Goal: Task Accomplishment & Management: Use online tool/utility

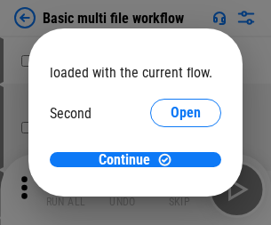
click at [171, 160] on span "Open" at bounding box center [186, 167] width 30 height 14
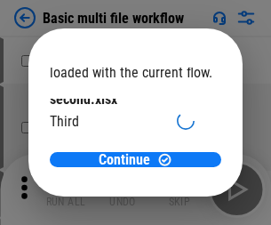
scroll to position [51, 0]
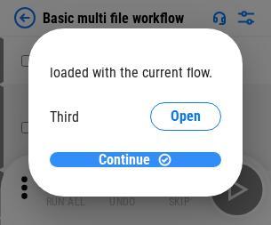
click at [129, 160] on span "Continue" at bounding box center [125, 160] width 52 height 14
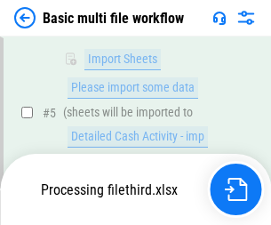
scroll to position [408, 0]
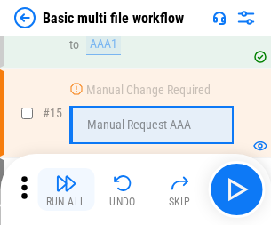
click at [66, 189] on img "button" at bounding box center [65, 182] width 21 height 21
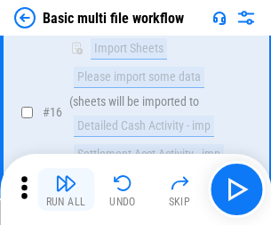
click at [66, 189] on img "button" at bounding box center [65, 182] width 21 height 21
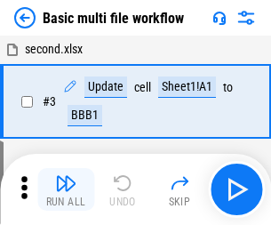
click at [66, 189] on img "button" at bounding box center [65, 182] width 21 height 21
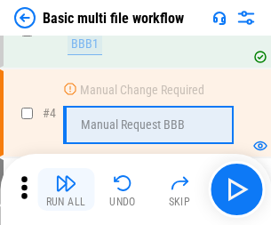
click at [66, 189] on img "button" at bounding box center [65, 182] width 21 height 21
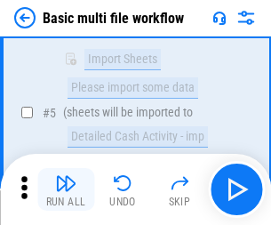
click at [66, 189] on img "button" at bounding box center [65, 182] width 21 height 21
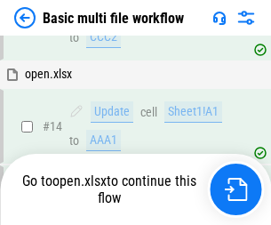
scroll to position [1057, 0]
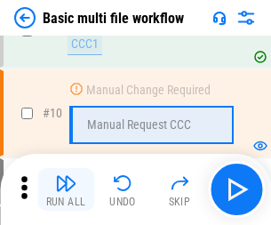
click at [66, 189] on img "button" at bounding box center [65, 182] width 21 height 21
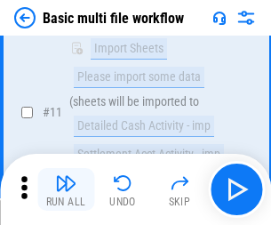
click at [66, 189] on img "button" at bounding box center [65, 182] width 21 height 21
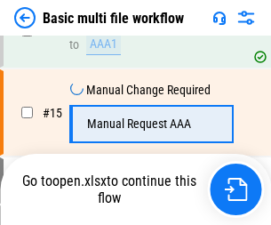
scroll to position [1182, 0]
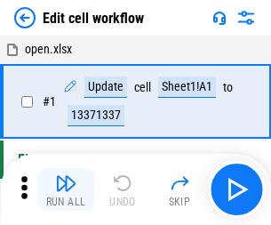
click at [66, 189] on img "button" at bounding box center [65, 182] width 21 height 21
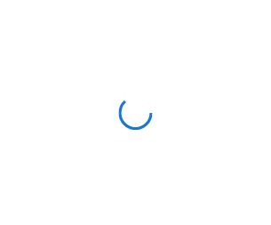
scroll to position [6, 0]
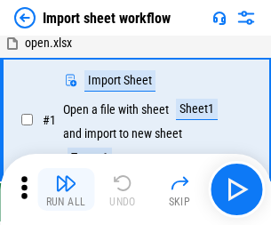
click at [66, 189] on img "button" at bounding box center [65, 182] width 21 height 21
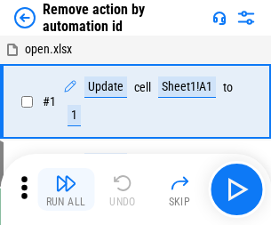
click at [66, 189] on img "button" at bounding box center [65, 182] width 21 height 21
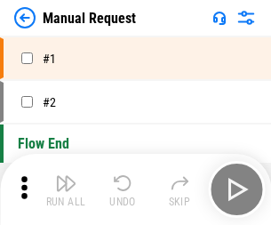
click at [66, 189] on img "button" at bounding box center [65, 182] width 21 height 21
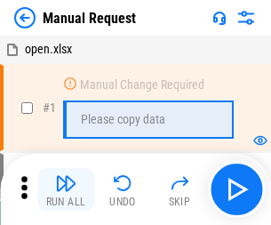
click at [66, 189] on img "button" at bounding box center [65, 182] width 21 height 21
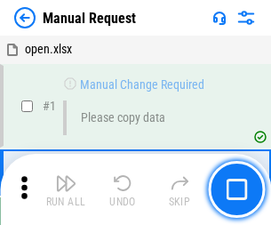
scroll to position [60, 0]
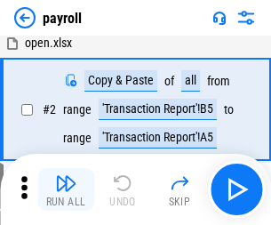
click at [66, 189] on img "button" at bounding box center [65, 182] width 21 height 21
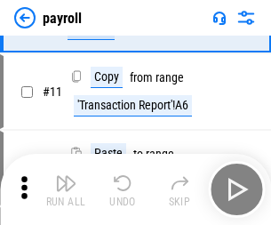
scroll to position [129, 0]
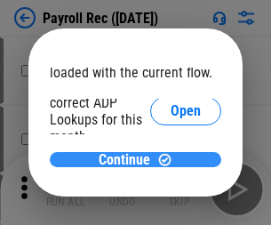
click at [129, 159] on span "Continue" at bounding box center [125, 160] width 52 height 14
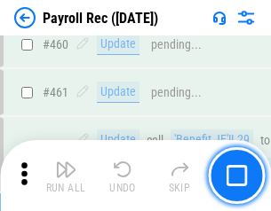
scroll to position [9466, 0]
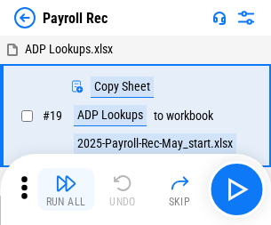
click at [66, 189] on img "button" at bounding box center [65, 182] width 21 height 21
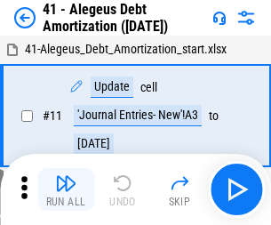
click at [66, 189] on img "button" at bounding box center [65, 182] width 21 height 21
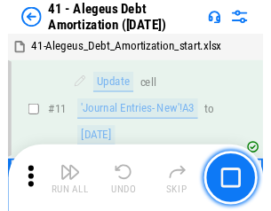
scroll to position [219, 0]
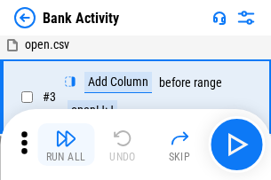
click at [66, 145] on img "button" at bounding box center [65, 138] width 21 height 21
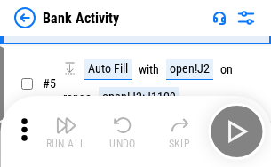
scroll to position [94, 0]
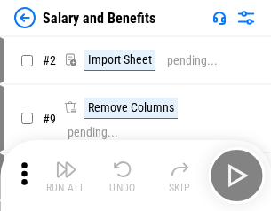
scroll to position [24, 0]
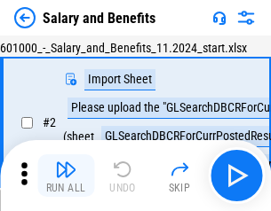
click at [66, 176] on img "button" at bounding box center [65, 169] width 21 height 21
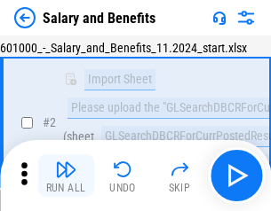
click at [66, 176] on img "button" at bounding box center [65, 169] width 21 height 21
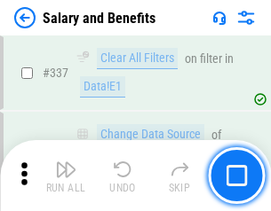
scroll to position [8317, 0]
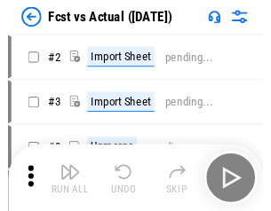
scroll to position [23, 0]
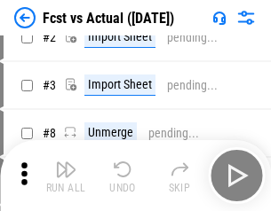
click at [66, 176] on img "button" at bounding box center [65, 169] width 21 height 21
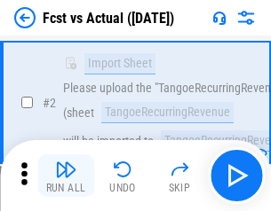
click at [66, 176] on img "button" at bounding box center [65, 169] width 21 height 21
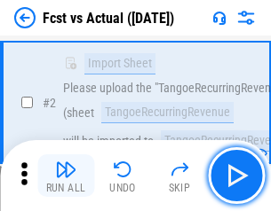
scroll to position [166, 0]
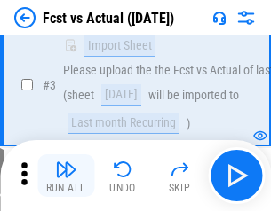
click at [66, 176] on img "button" at bounding box center [65, 169] width 21 height 21
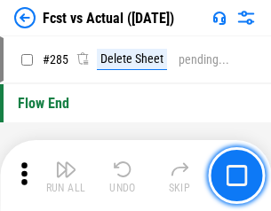
scroll to position [8407, 0]
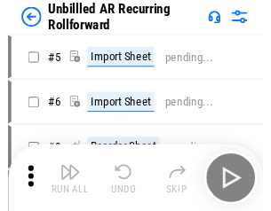
scroll to position [38, 0]
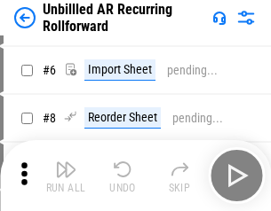
click at [66, 176] on img "button" at bounding box center [65, 169] width 21 height 21
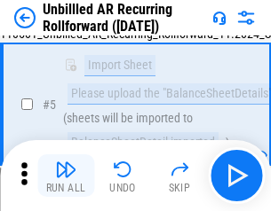
click at [66, 176] on img "button" at bounding box center [65, 169] width 21 height 21
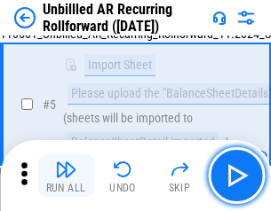
scroll to position [167, 0]
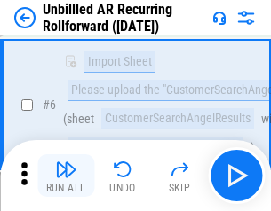
click at [66, 176] on img "button" at bounding box center [65, 169] width 21 height 21
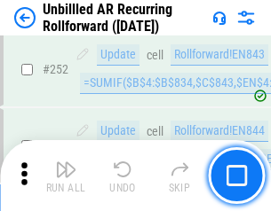
scroll to position [6033, 0]
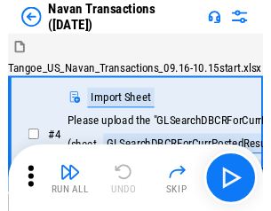
scroll to position [28, 0]
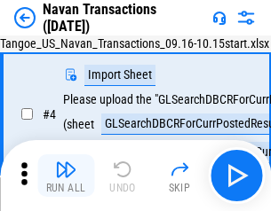
click at [66, 176] on img "button" at bounding box center [65, 169] width 21 height 21
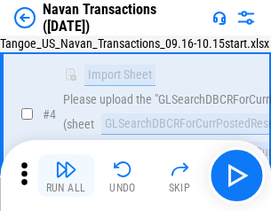
click at [66, 176] on img "button" at bounding box center [65, 169] width 21 height 21
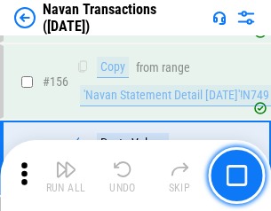
scroll to position [5759, 0]
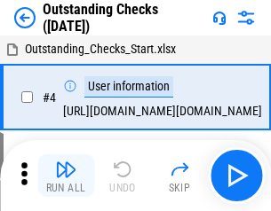
click at [66, 176] on img "button" at bounding box center [65, 169] width 21 height 21
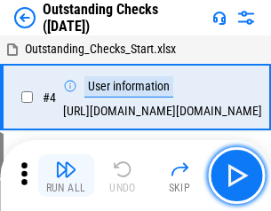
scroll to position [75, 0]
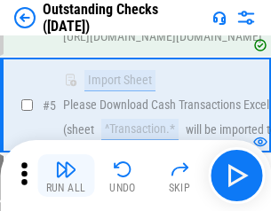
click at [66, 176] on img "button" at bounding box center [65, 169] width 21 height 21
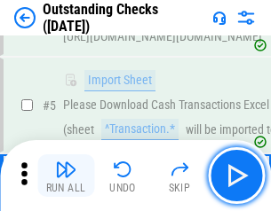
scroll to position [186, 0]
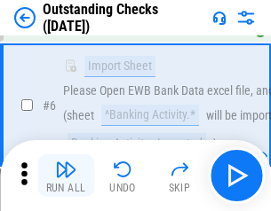
click at [66, 176] on img "button" at bounding box center [65, 169] width 21 height 21
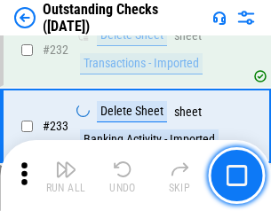
scroll to position [5394, 0]
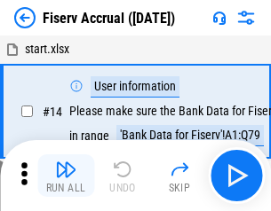
click at [66, 176] on img "button" at bounding box center [65, 169] width 21 height 21
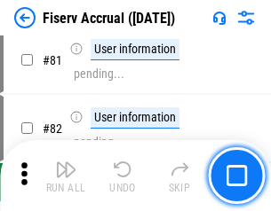
scroll to position [2334, 0]
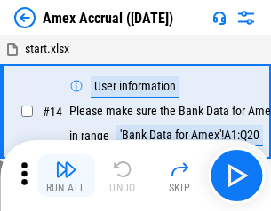
click at [66, 176] on img "button" at bounding box center [65, 169] width 21 height 21
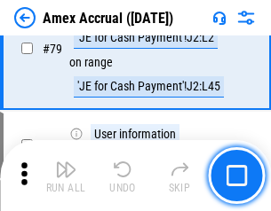
scroll to position [2306, 0]
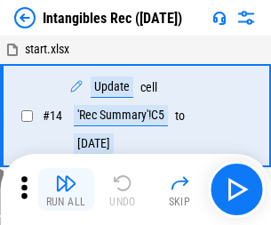
click at [66, 189] on img "button" at bounding box center [65, 182] width 21 height 21
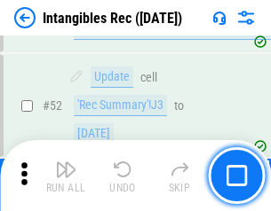
scroll to position [692, 0]
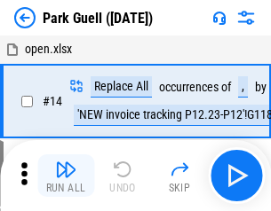
click at [66, 176] on img "button" at bounding box center [65, 169] width 21 height 21
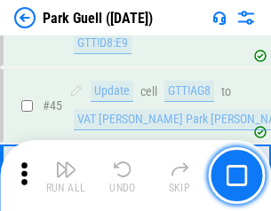
scroll to position [2221, 0]
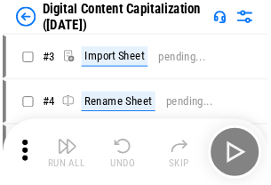
scroll to position [52, 0]
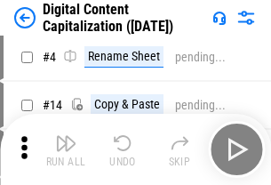
click at [66, 149] on img "button" at bounding box center [65, 142] width 21 height 21
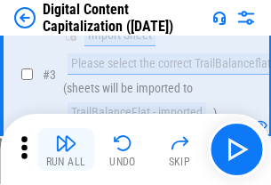
click at [66, 149] on img "button" at bounding box center [65, 142] width 21 height 21
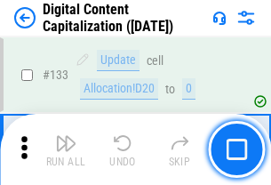
scroll to position [1884, 0]
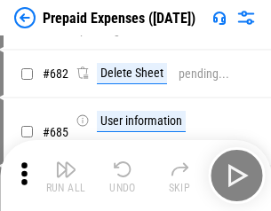
click at [66, 176] on img "button" at bounding box center [65, 169] width 21 height 21
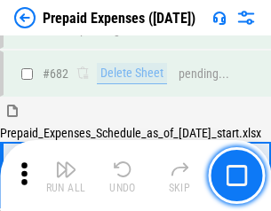
scroll to position [4779, 0]
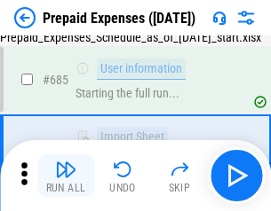
click at [66, 176] on img "button" at bounding box center [65, 169] width 21 height 21
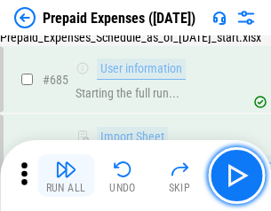
scroll to position [4884, 0]
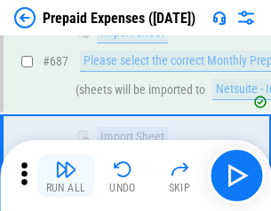
click at [66, 176] on img "button" at bounding box center [65, 169] width 21 height 21
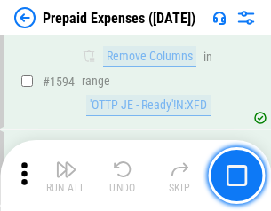
scroll to position [17294, 0]
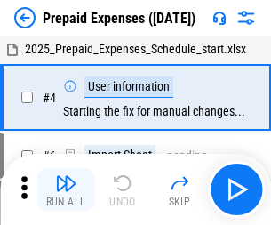
click at [66, 189] on img "button" at bounding box center [65, 182] width 21 height 21
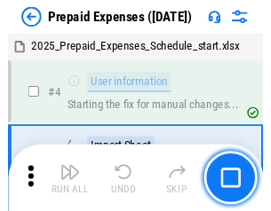
scroll to position [78, 0]
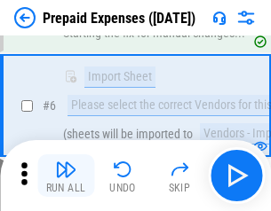
click at [66, 176] on img "button" at bounding box center [65, 169] width 21 height 21
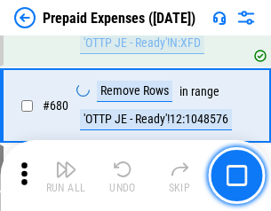
scroll to position [6185, 0]
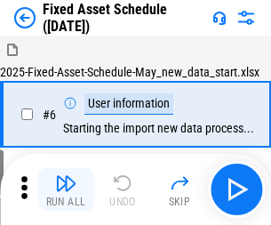
click at [66, 189] on img "button" at bounding box center [65, 182] width 21 height 21
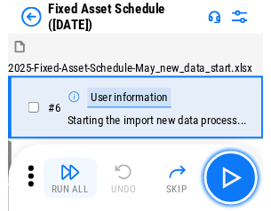
scroll to position [96, 0]
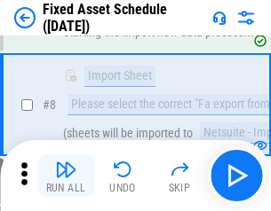
click at [66, 176] on img "button" at bounding box center [65, 169] width 21 height 21
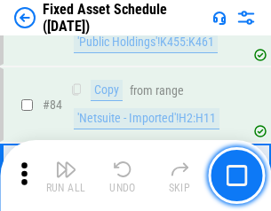
scroll to position [2441, 0]
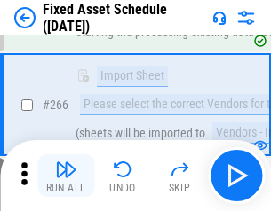
click at [66, 176] on img "button" at bounding box center [65, 169] width 21 height 21
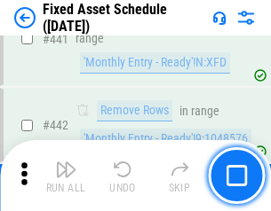
scroll to position [7940, 0]
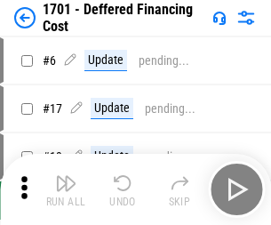
click at [66, 189] on img "button" at bounding box center [65, 182] width 21 height 21
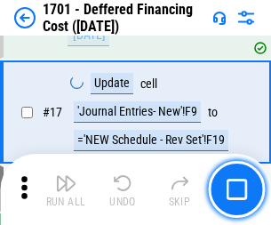
scroll to position [213, 0]
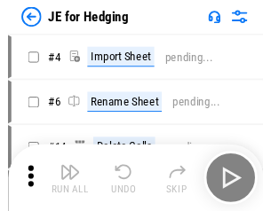
scroll to position [3, 0]
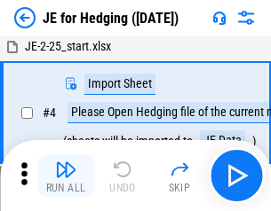
click at [66, 176] on img "button" at bounding box center [65, 169] width 21 height 21
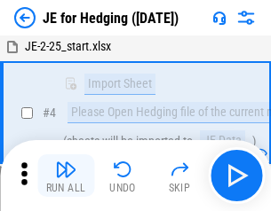
click at [66, 176] on img "button" at bounding box center [65, 169] width 21 height 21
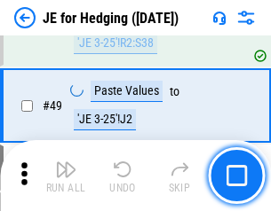
scroll to position [1074, 0]
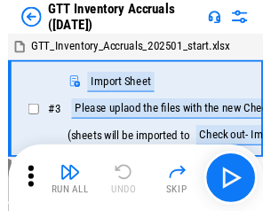
scroll to position [3, 0]
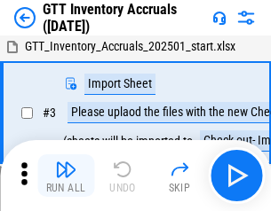
click at [66, 176] on img "button" at bounding box center [65, 169] width 21 height 21
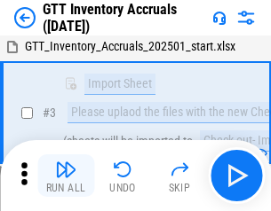
click at [66, 176] on img "button" at bounding box center [65, 169] width 21 height 21
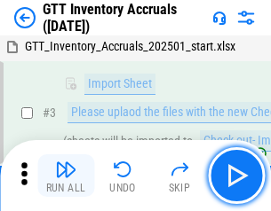
scroll to position [115, 0]
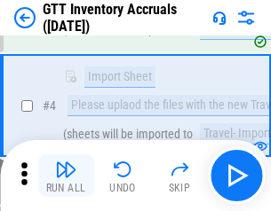
click at [66, 176] on img "button" at bounding box center [65, 169] width 21 height 21
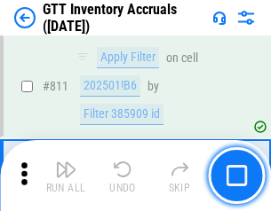
scroll to position [13482, 0]
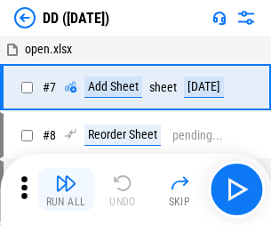
click at [66, 189] on img "button" at bounding box center [65, 182] width 21 height 21
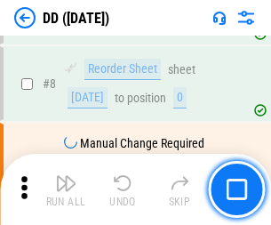
scroll to position [171, 0]
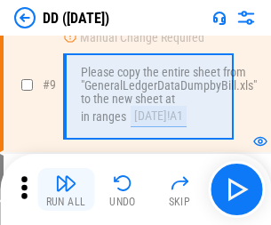
click at [66, 189] on img "button" at bounding box center [65, 182] width 21 height 21
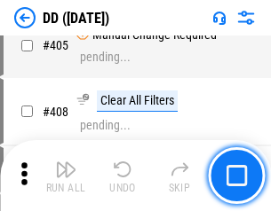
scroll to position [7947, 0]
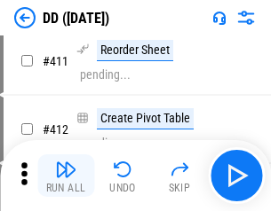
click at [66, 176] on img "button" at bounding box center [65, 169] width 21 height 21
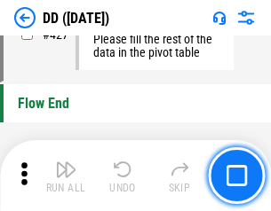
scroll to position [8502, 0]
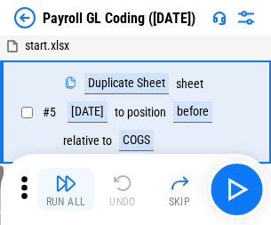
click at [66, 189] on img "button" at bounding box center [65, 182] width 21 height 21
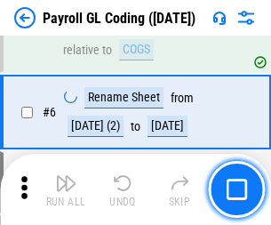
scroll to position [213, 0]
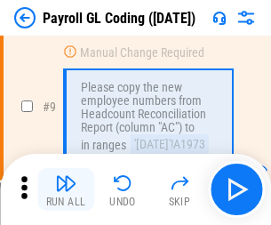
click at [66, 189] on img "button" at bounding box center [65, 182] width 21 height 21
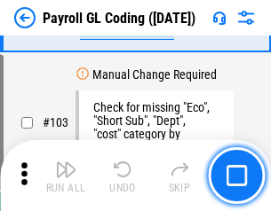
scroll to position [4167, 0]
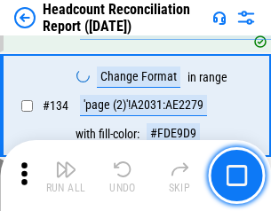
scroll to position [2135, 0]
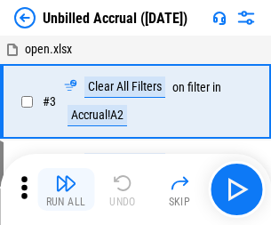
click at [66, 189] on img "button" at bounding box center [65, 182] width 21 height 21
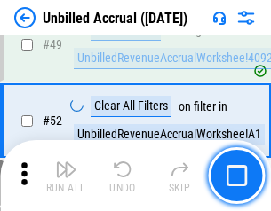
scroll to position [1611, 0]
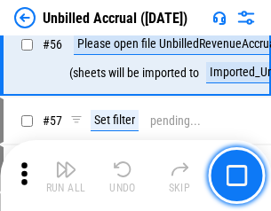
click at [66, 176] on img "button" at bounding box center [65, 169] width 21 height 21
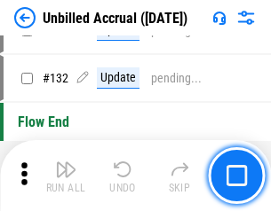
scroll to position [5291, 0]
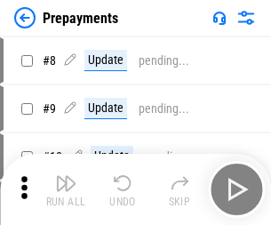
click at [66, 189] on img "button" at bounding box center [65, 182] width 21 height 21
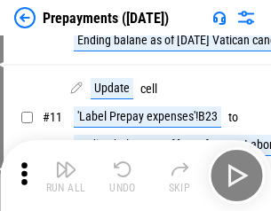
scroll to position [111, 0]
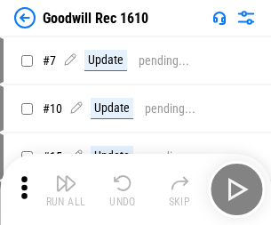
click at [66, 189] on img "button" at bounding box center [65, 182] width 21 height 21
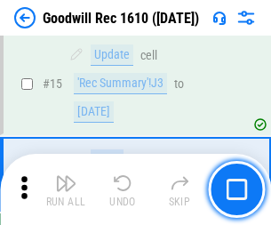
scroll to position [304, 0]
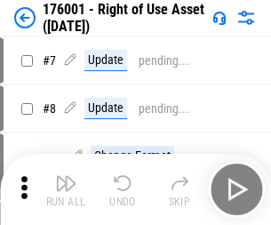
click at [66, 189] on img "button" at bounding box center [65, 182] width 21 height 21
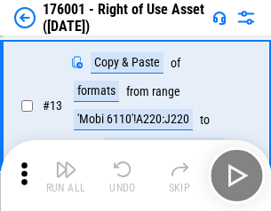
scroll to position [115, 0]
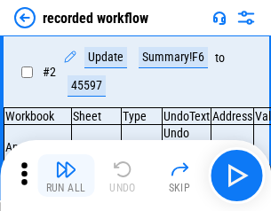
click at [66, 176] on img "button" at bounding box center [65, 169] width 21 height 21
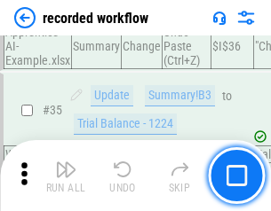
scroll to position [5552, 0]
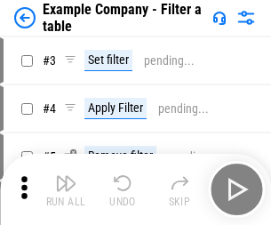
click at [66, 189] on img "button" at bounding box center [65, 182] width 21 height 21
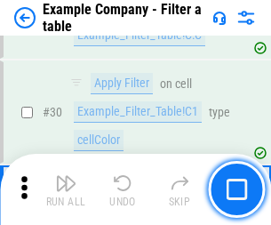
scroll to position [1625, 0]
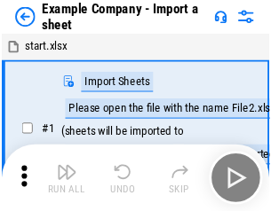
scroll to position [28, 0]
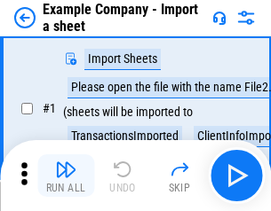
click at [66, 176] on img "button" at bounding box center [65, 169] width 21 height 21
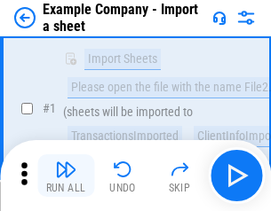
click at [66, 176] on img "button" at bounding box center [65, 169] width 21 height 21
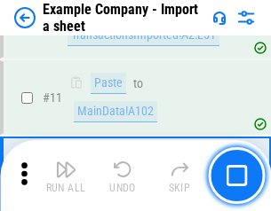
scroll to position [393, 0]
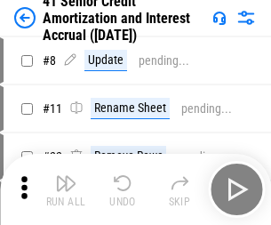
click at [66, 176] on img "button" at bounding box center [65, 182] width 21 height 21
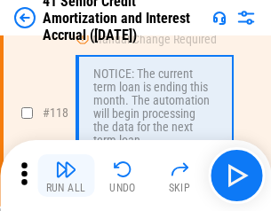
click at [66, 176] on img "button" at bounding box center [65, 169] width 21 height 21
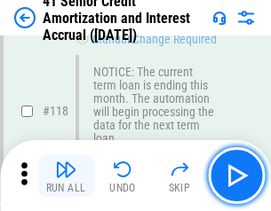
scroll to position [1676, 0]
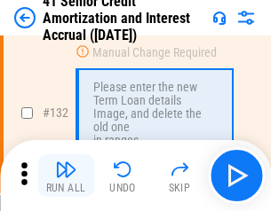
click at [66, 176] on img "button" at bounding box center [65, 169] width 21 height 21
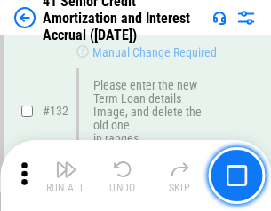
scroll to position [1856, 0]
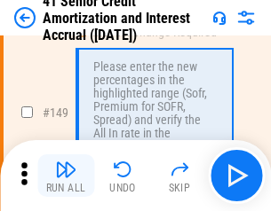
click at [66, 176] on img "button" at bounding box center [65, 169] width 21 height 21
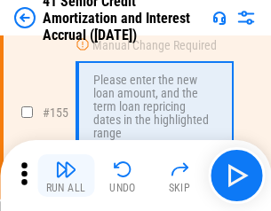
click at [66, 176] on img "button" at bounding box center [65, 169] width 21 height 21
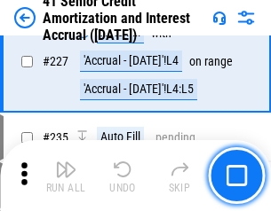
scroll to position [3978, 0]
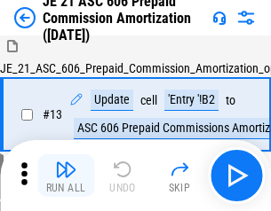
click at [66, 176] on img "button" at bounding box center [65, 169] width 21 height 21
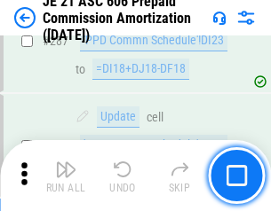
scroll to position [3268, 0]
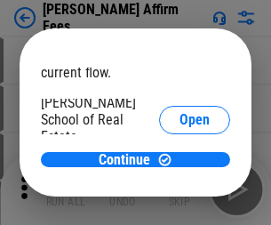
click at [179, 206] on span "Open" at bounding box center [194, 213] width 30 height 14
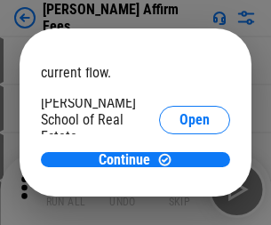
click at [179, 206] on span "Open" at bounding box center [194, 213] width 30 height 14
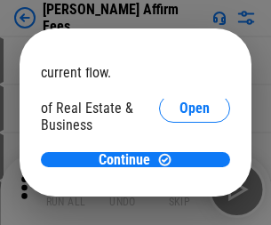
click at [179, 186] on span "Open" at bounding box center [194, 193] width 30 height 14
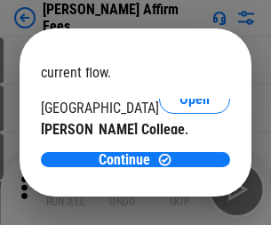
click at [179, 166] on span "Open" at bounding box center [194, 173] width 30 height 14
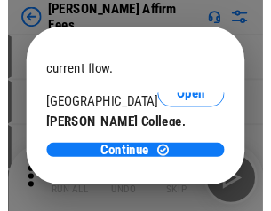
scroll to position [279, 0]
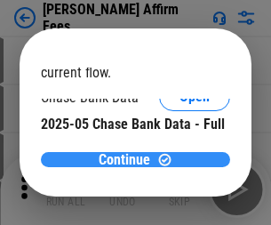
click at [129, 159] on span "Continue" at bounding box center [125, 160] width 52 height 14
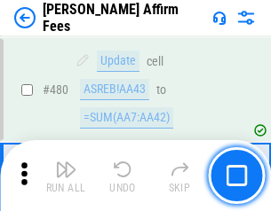
scroll to position [4830, 0]
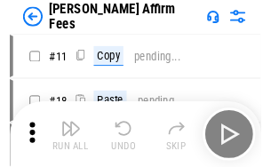
scroll to position [18, 0]
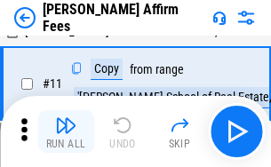
click at [66, 131] on img "button" at bounding box center [65, 125] width 21 height 21
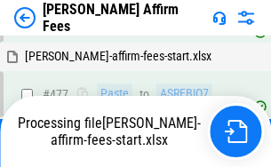
scroll to position [4761, 0]
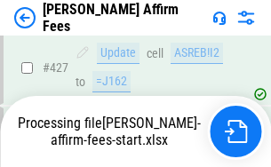
scroll to position [4658, 0]
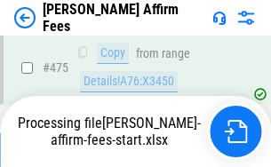
scroll to position [4685, 0]
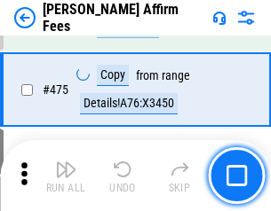
scroll to position [4636, 0]
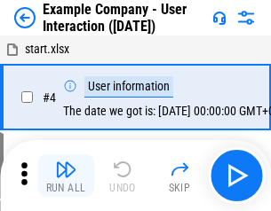
click at [66, 176] on img "button" at bounding box center [65, 169] width 21 height 21
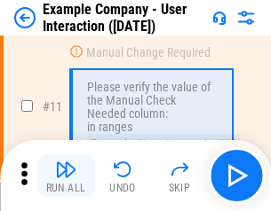
click at [66, 176] on img "button" at bounding box center [65, 169] width 21 height 21
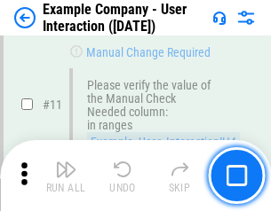
scroll to position [385, 0]
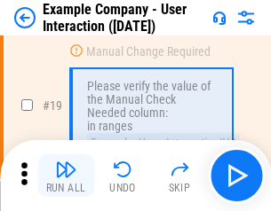
click at [66, 176] on img "button" at bounding box center [65, 169] width 21 height 21
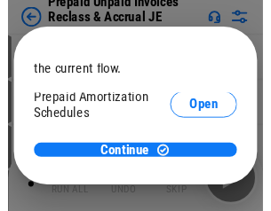
scroll to position [106, 0]
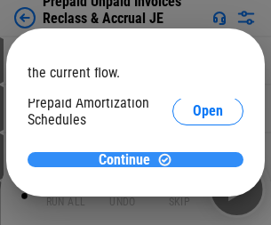
click at [129, 159] on span "Continue" at bounding box center [125, 160] width 52 height 14
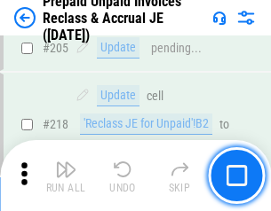
scroll to position [2302, 0]
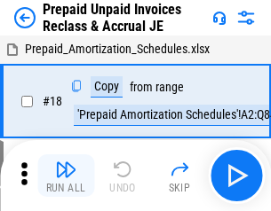
click at [66, 176] on img "button" at bounding box center [65, 169] width 21 height 21
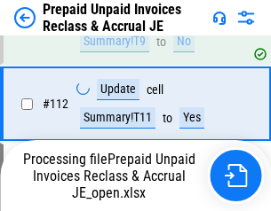
scroll to position [2302, 0]
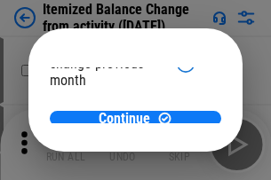
scroll to position [130, 0]
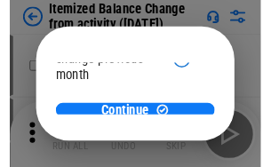
scroll to position [130, 0]
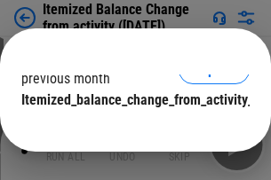
click at [129, 129] on span "Continue" at bounding box center [125, 136] width 52 height 14
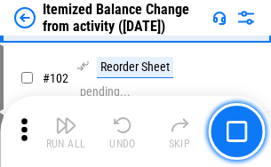
scroll to position [2971, 0]
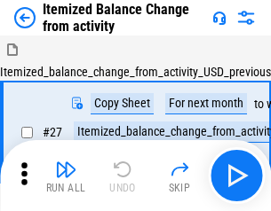
scroll to position [28, 0]
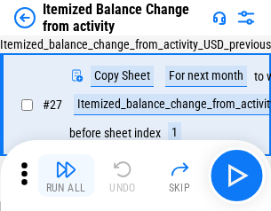
click at [66, 176] on img "button" at bounding box center [65, 169] width 21 height 21
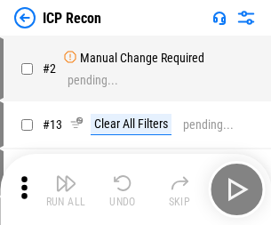
scroll to position [8, 0]
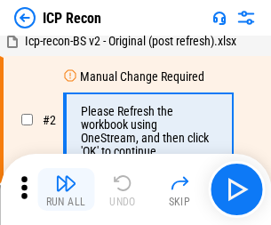
click at [66, 189] on img "button" at bounding box center [65, 182] width 21 height 21
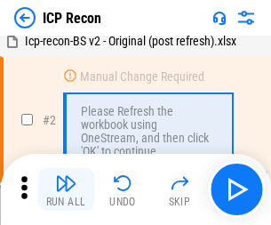
click at [66, 189] on img "button" at bounding box center [65, 182] width 21 height 21
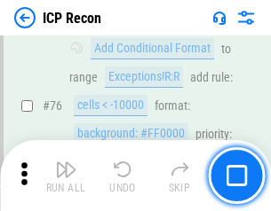
scroll to position [1596, 0]
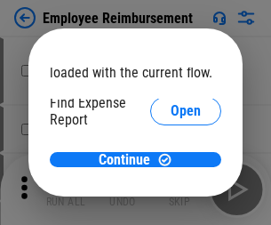
click at [171, 206] on span "Open" at bounding box center [186, 213] width 30 height 14
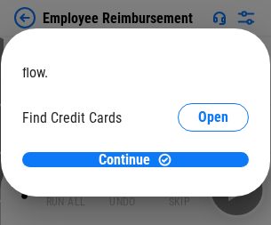
scroll to position [104, 0]
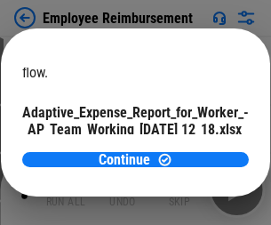
click at [198, 149] on span "Open" at bounding box center [213, 156] width 30 height 14
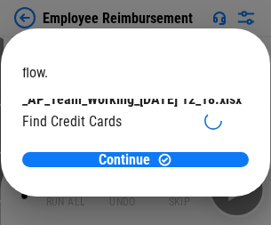
scroll to position [185, 0]
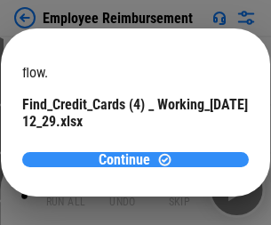
click at [129, 159] on span "Continue" at bounding box center [125, 160] width 52 height 14
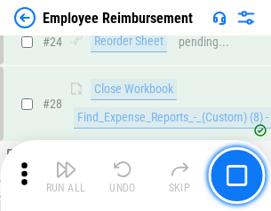
scroll to position [830, 0]
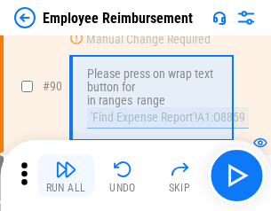
click at [66, 176] on img "button" at bounding box center [65, 169] width 21 height 21
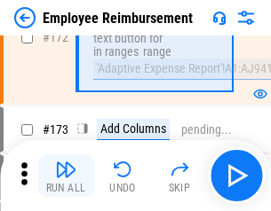
click at [66, 176] on img "button" at bounding box center [65, 169] width 21 height 21
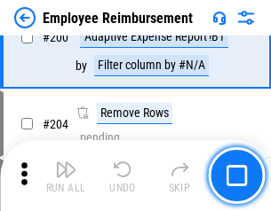
scroll to position [4494, 0]
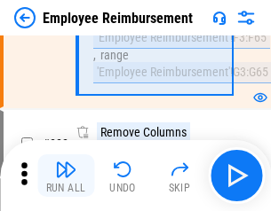
click at [66, 176] on img "button" at bounding box center [65, 169] width 21 height 21
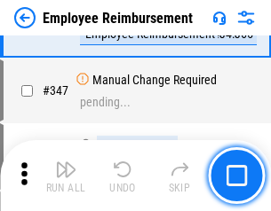
scroll to position [8833, 0]
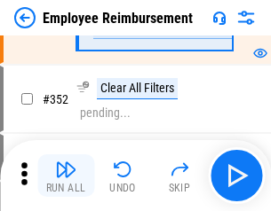
click at [66, 176] on img "button" at bounding box center [65, 169] width 21 height 21
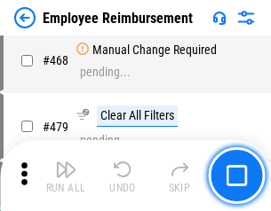
scroll to position [10860, 0]
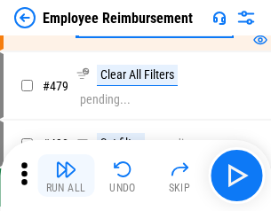
click at [66, 176] on img "button" at bounding box center [65, 169] width 21 height 21
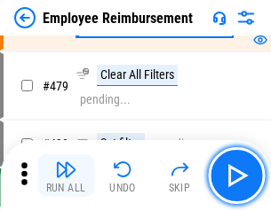
click at [66, 176] on img "button" at bounding box center [65, 169] width 21 height 21
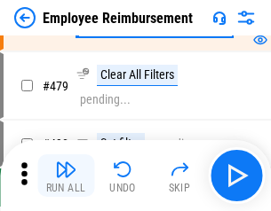
click at [66, 176] on img "button" at bounding box center [65, 169] width 21 height 21
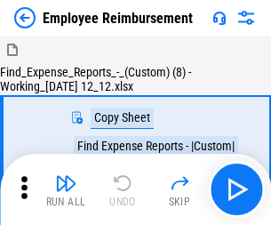
scroll to position [60, 0]
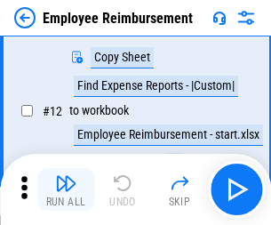
click at [66, 189] on img "button" at bounding box center [65, 182] width 21 height 21
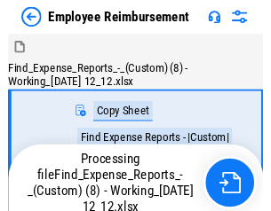
scroll to position [60, 0]
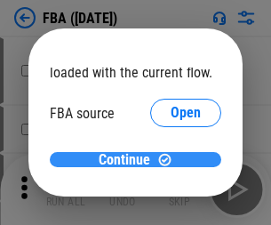
click at [129, 160] on span "Continue" at bounding box center [125, 160] width 52 height 14
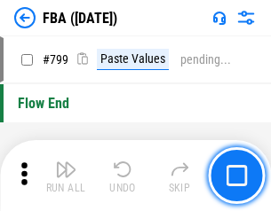
scroll to position [15901, 0]
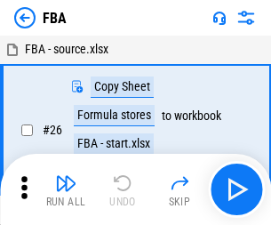
scroll to position [18, 0]
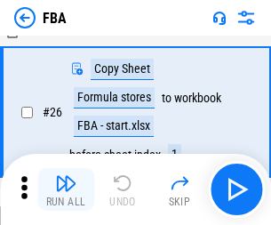
click at [66, 189] on img "button" at bounding box center [65, 182] width 21 height 21
